Goal: Leave review/rating: Share an evaluation or opinion about a product, service, or content

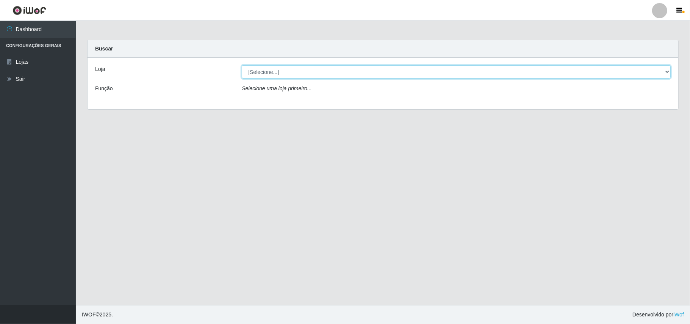
click at [311, 73] on select "[Selecione...] Bemais Supermercados - B11 Manaíra" at bounding box center [456, 71] width 429 height 13
select select "409"
click at [242, 65] on select "[Selecione...] Bemais Supermercados - B11 Manaíra" at bounding box center [456, 71] width 429 height 13
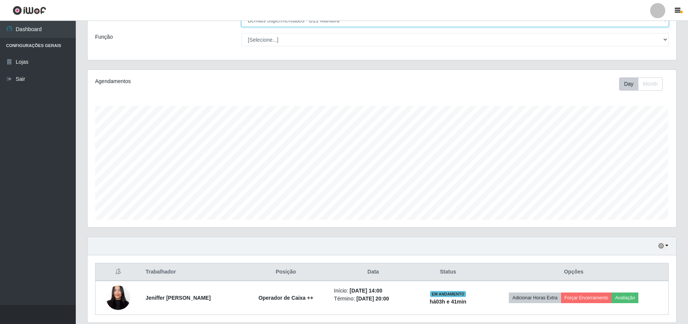
scroll to position [80, 0]
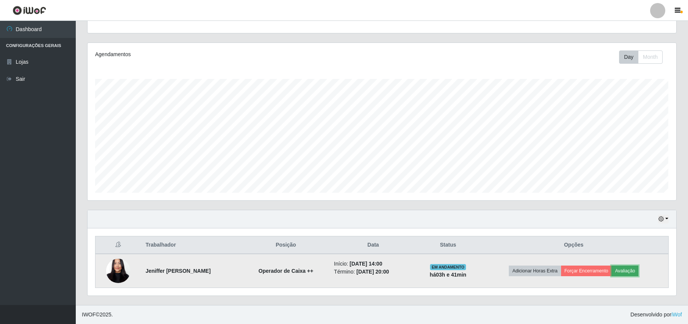
click at [639, 267] on button "Avaliação" at bounding box center [625, 270] width 27 height 11
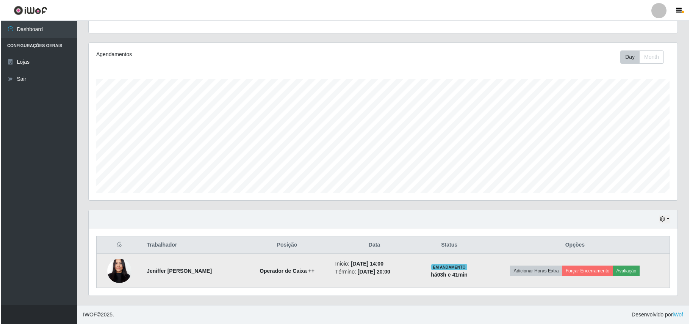
scroll to position [158, 583]
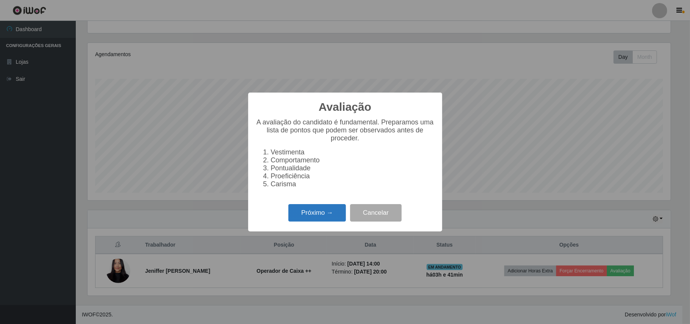
click at [339, 208] on button "Próximo →" at bounding box center [317, 213] width 58 height 18
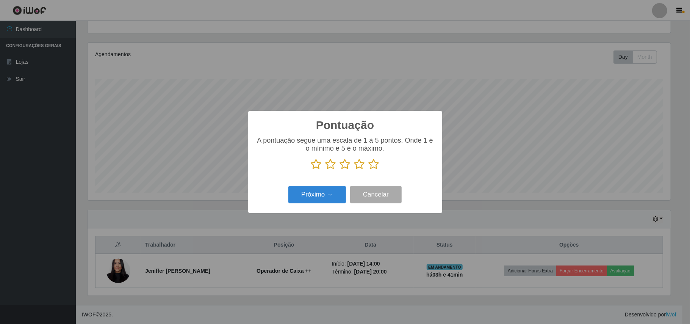
click at [376, 166] on icon at bounding box center [374, 163] width 11 height 11
click at [369, 170] on input "radio" at bounding box center [369, 170] width 0 height 0
click at [325, 192] on button "Próximo →" at bounding box center [317, 195] width 58 height 18
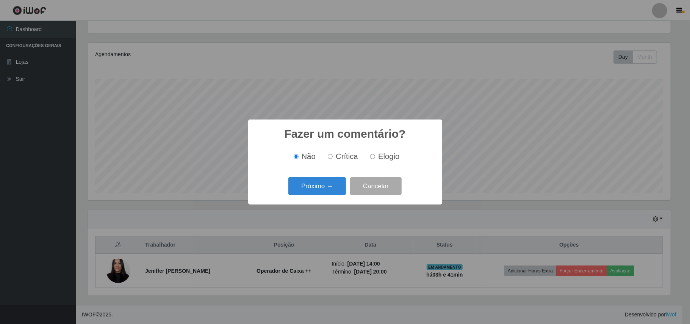
click at [389, 154] on span "Elogio" at bounding box center [388, 156] width 21 height 8
click at [375, 154] on input "Elogio" at bounding box center [372, 156] width 5 height 5
radio input "true"
click at [330, 182] on button "Próximo →" at bounding box center [317, 186] width 58 height 18
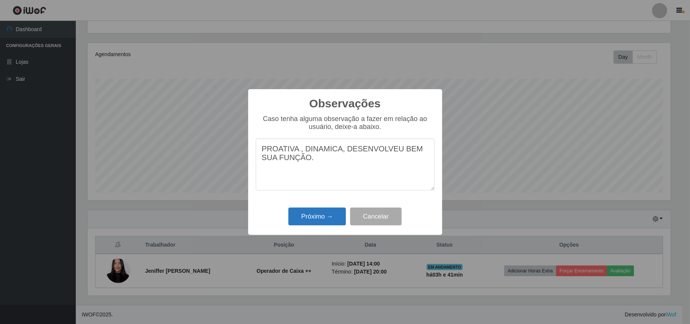
type textarea "PROATIVA , DINAMICA, DESENVOLVEU BEM SUA FUNÇÃO."
click at [318, 221] on button "Próximo →" at bounding box center [317, 216] width 58 height 18
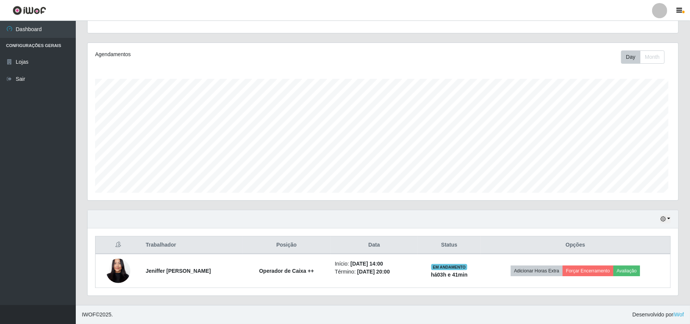
scroll to position [158, 589]
click at [605, 246] on th "Opções" at bounding box center [573, 245] width 189 height 18
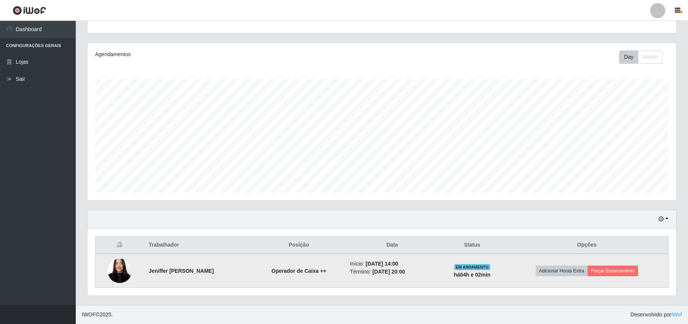
click at [127, 266] on img at bounding box center [120, 270] width 24 height 53
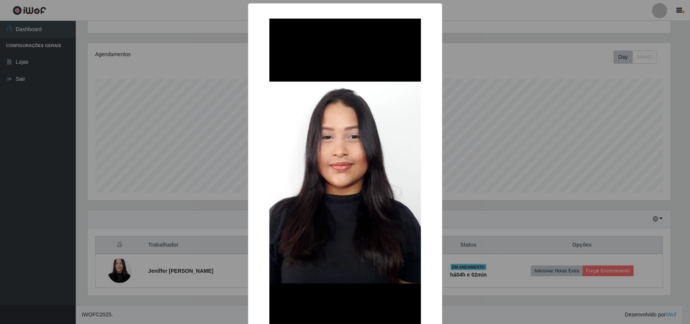
click at [142, 160] on div "× OK Cancel" at bounding box center [345, 162] width 690 height 324
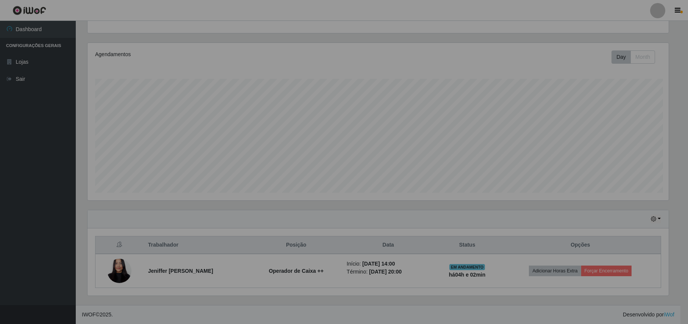
scroll to position [158, 589]
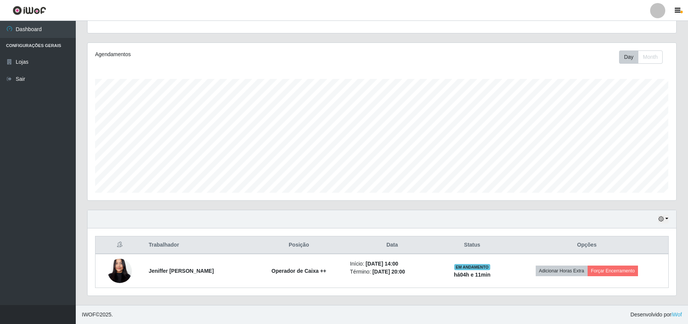
click at [107, 249] on th at bounding box center [119, 245] width 49 height 18
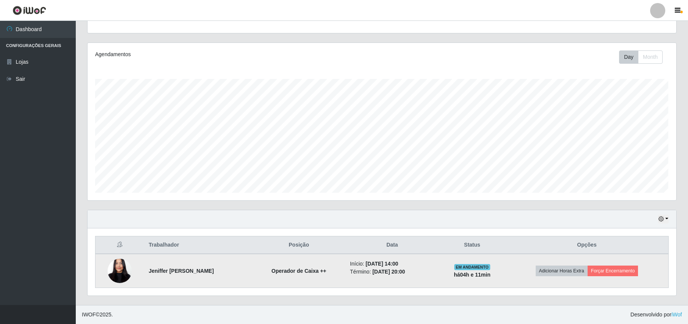
click at [120, 267] on img at bounding box center [120, 270] width 24 height 53
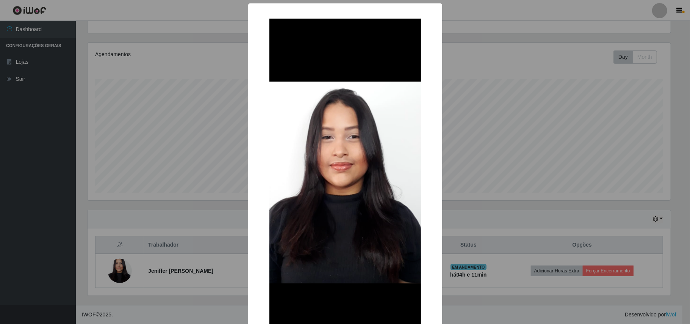
click at [172, 39] on div "× OK Cancel" at bounding box center [345, 162] width 690 height 324
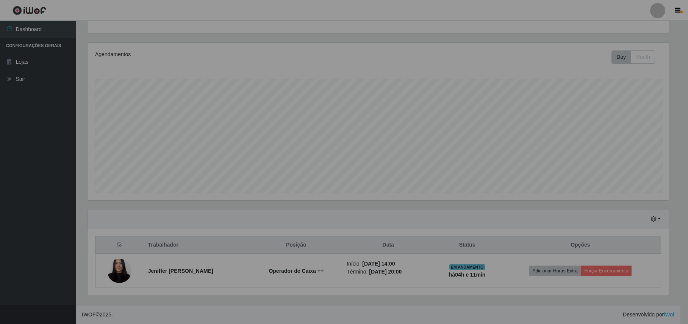
scroll to position [158, 589]
